Goal: Check status: Check status

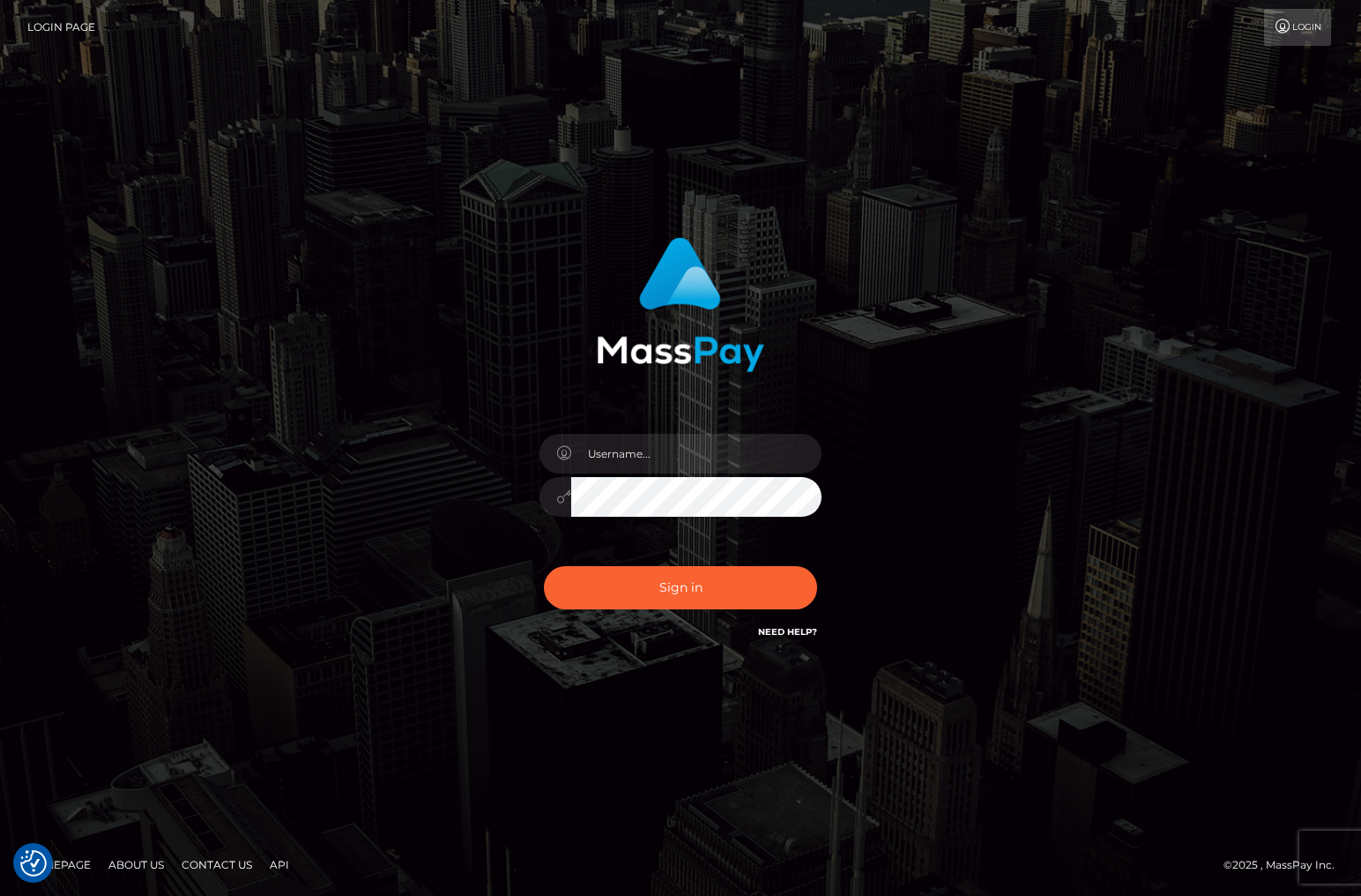
click at [603, 427] on div at bounding box center [681, 488] width 309 height 135
click at [617, 471] on input "text" at bounding box center [696, 453] width 250 height 40
type input "christianc.xcite"
click at [676, 594] on button "Sign in" at bounding box center [680, 588] width 274 height 43
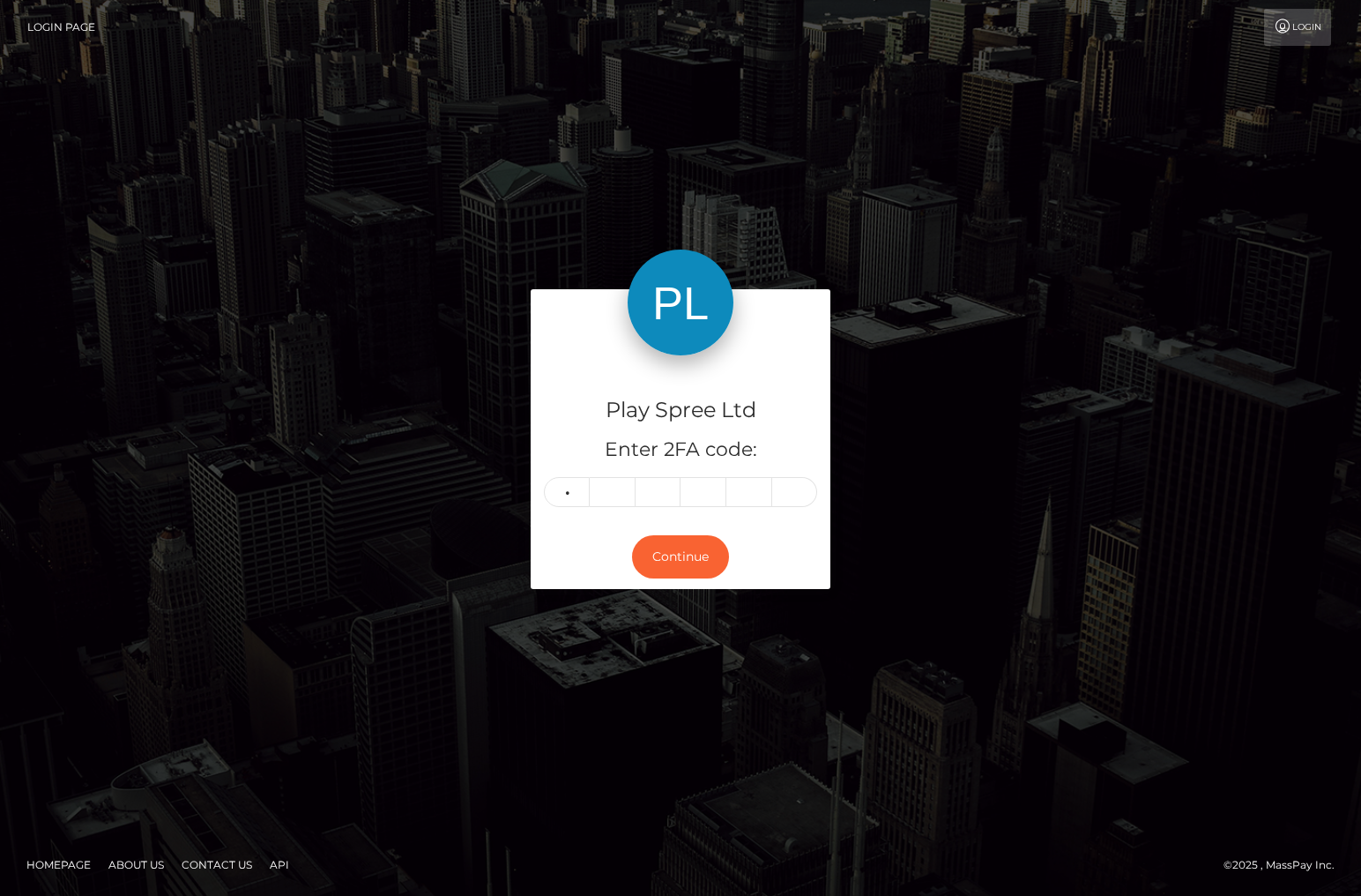
type input "4"
type input "7"
type input "6"
type input "9"
type input "8"
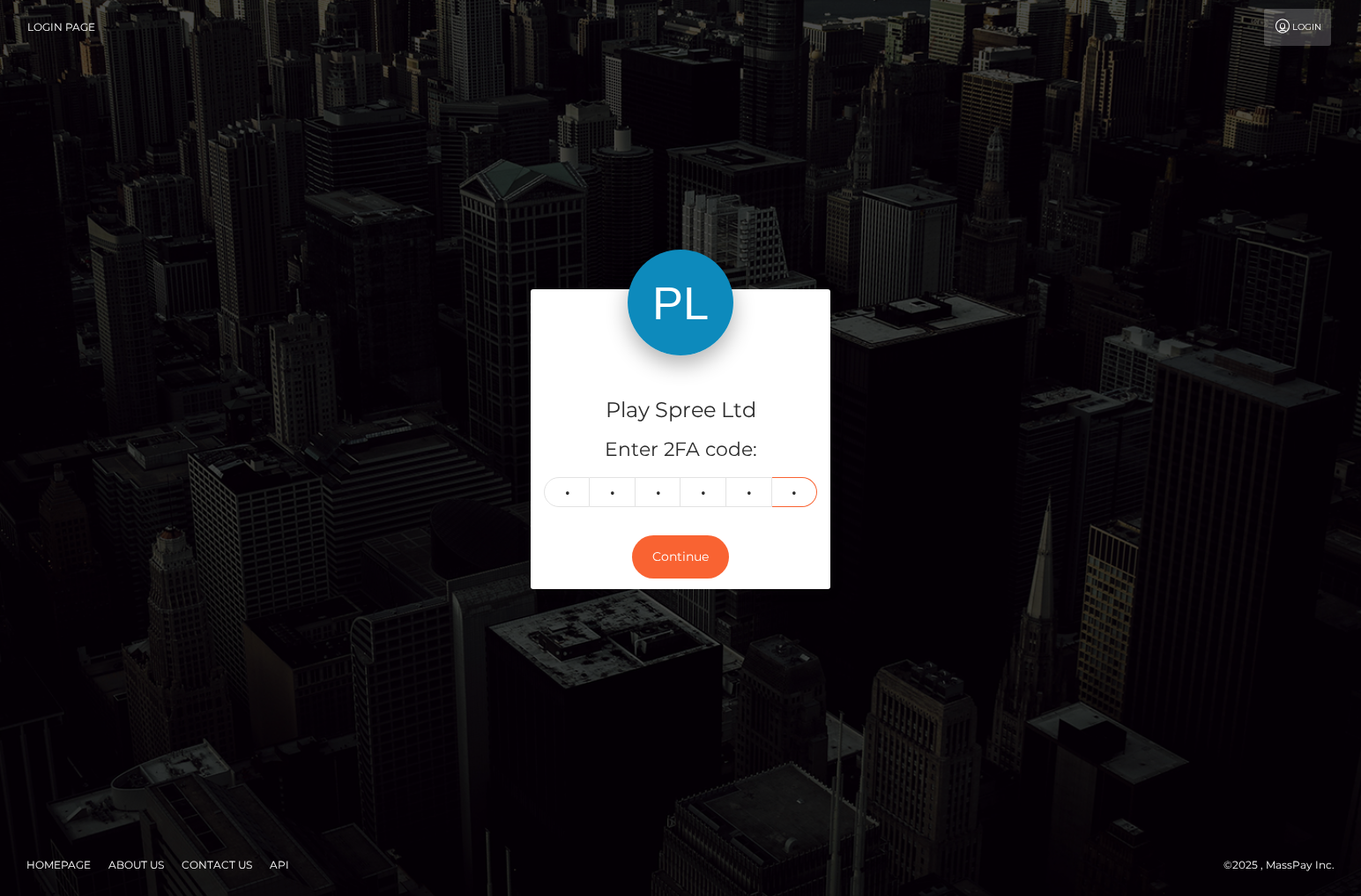
type input "6"
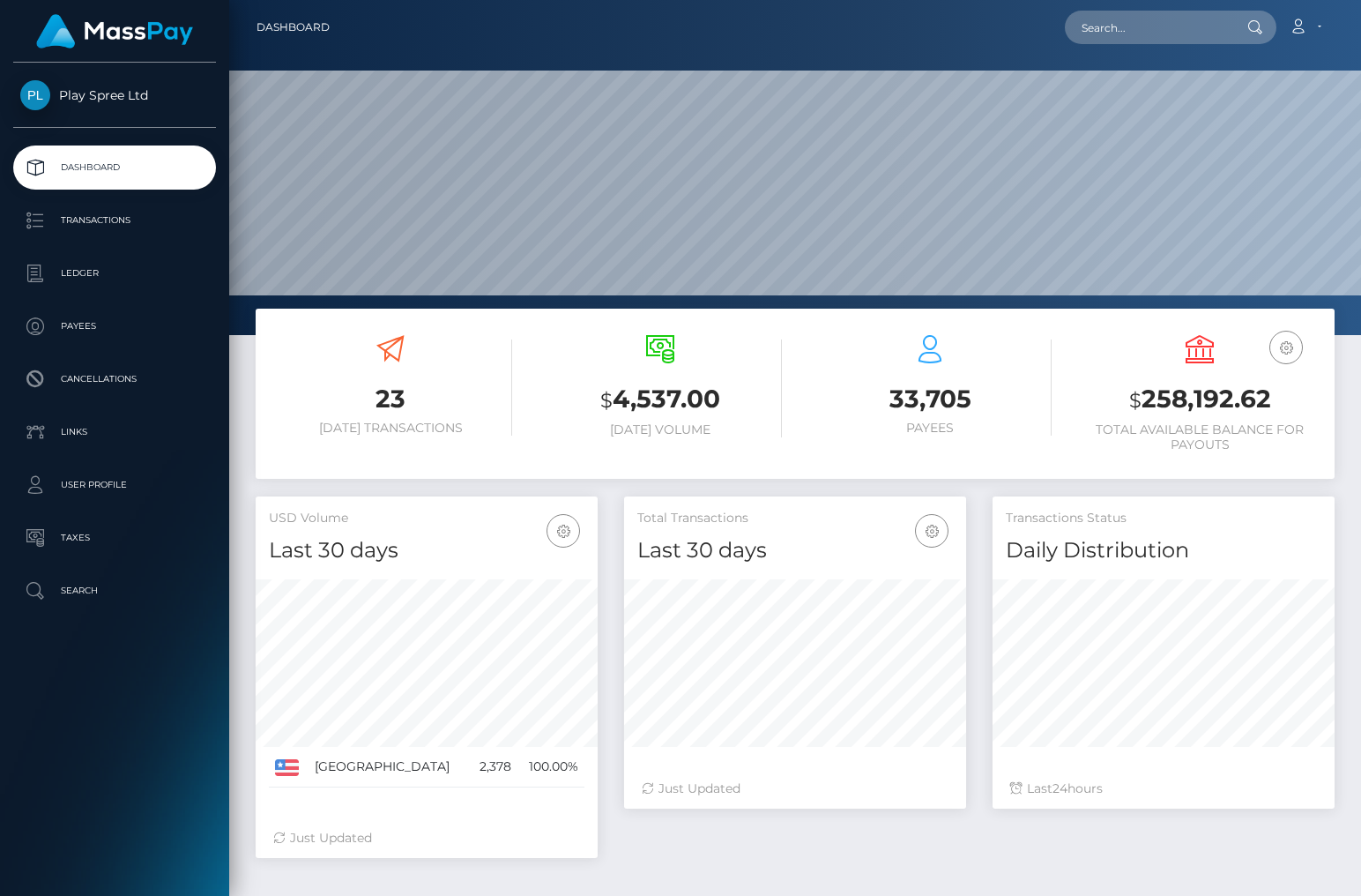
scroll to position [313, 342]
click at [1175, 416] on h3 "$ 258,192.62" at bounding box center [1199, 400] width 243 height 36
click at [1177, 401] on h3 "$ 258,192.62" at bounding box center [1199, 400] width 243 height 36
copy h3 "258,192.62"
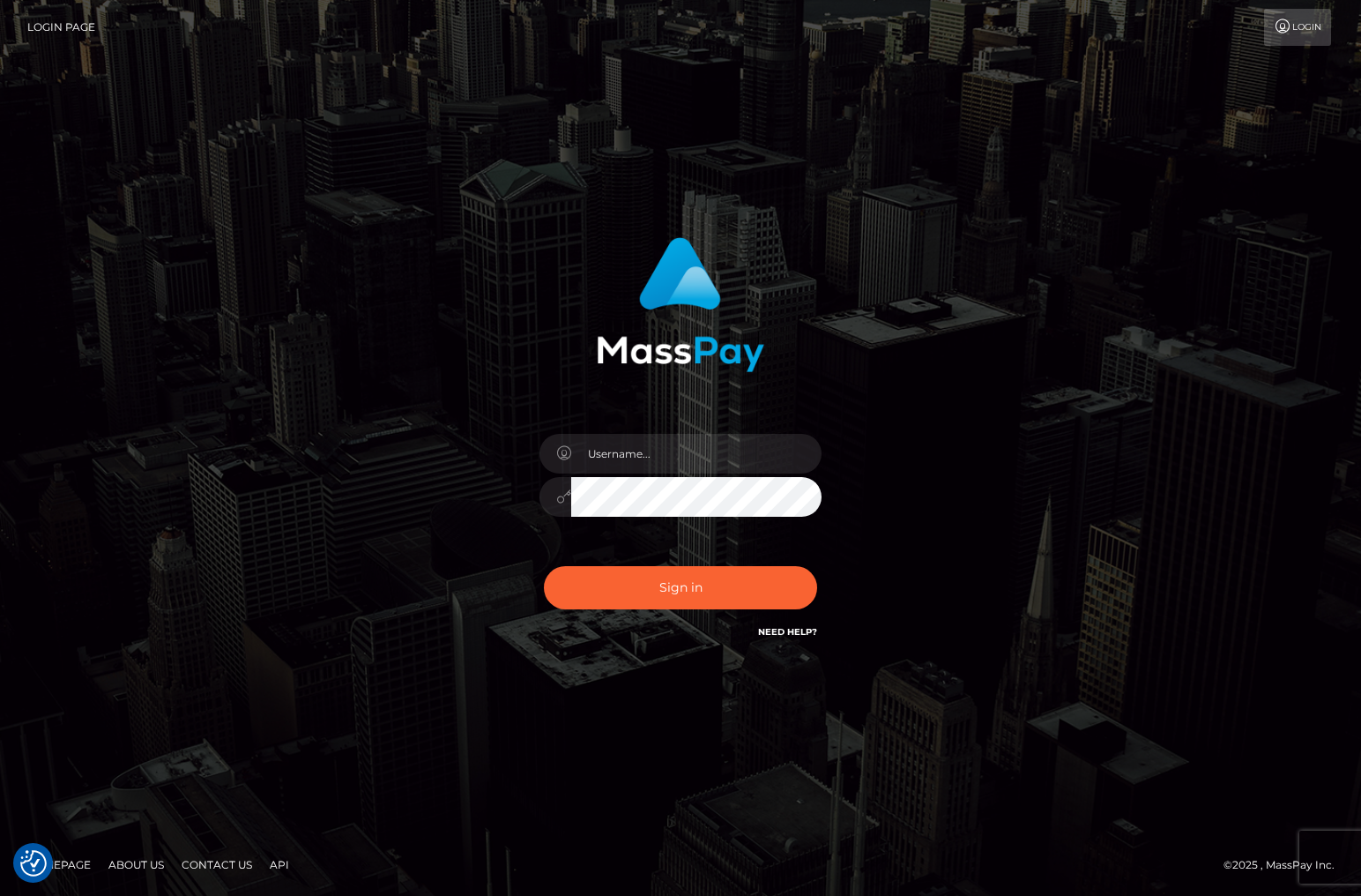
click at [1270, 731] on div "Sign in" at bounding box center [680, 449] width 1361 height 714
